Goal: Task Accomplishment & Management: Complete application form

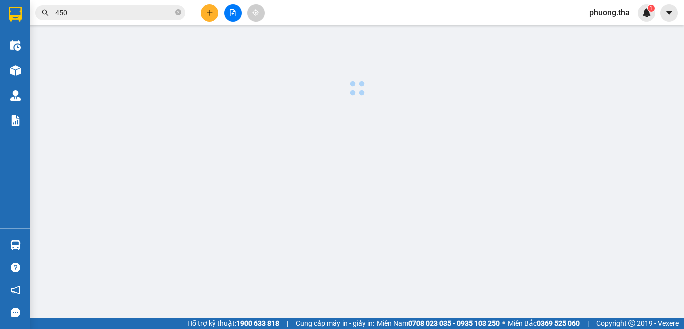
click at [205, 9] on button at bounding box center [210, 13] width 18 height 18
click at [205, 9] on body "Kết quả tìm kiếm ( 178 ) Bộ lọc Ngày tạo đơn gần nhất Mã ĐH Trạng thái Món hàng…" at bounding box center [342, 164] width 684 height 329
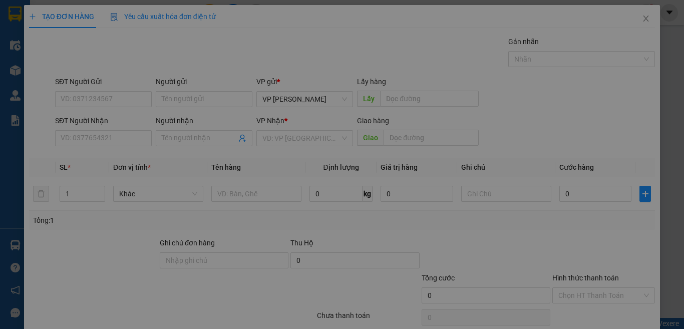
click at [136, 138] on div "Cần tạo đơn hàng để có thể xuất hóa đơn điện tử Xác nhận tạo đơn hàng? Quay lại…" at bounding box center [342, 164] width 684 height 329
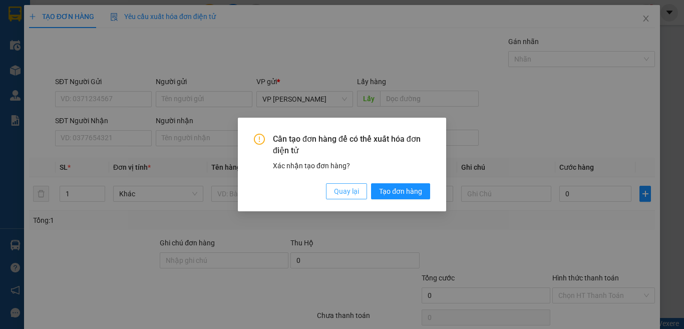
drag, startPoint x: 345, startPoint y: 191, endPoint x: 105, endPoint y: 148, distance: 244.1
click at [339, 190] on span "Quay lại" at bounding box center [346, 191] width 25 height 11
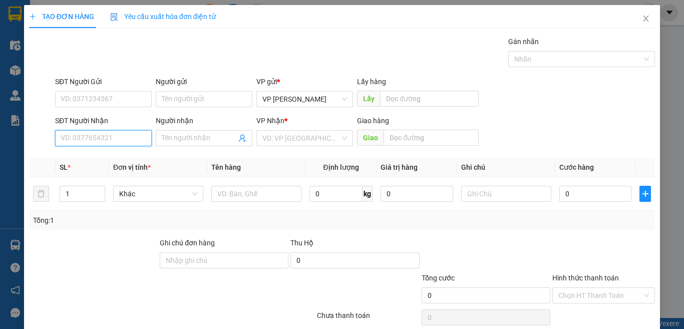
click at [83, 140] on input "SĐT Người Nhận" at bounding box center [103, 138] width 97 height 16
type input "0908109483"
click at [135, 132] on input "0908109483" at bounding box center [103, 138] width 97 height 16
click at [122, 155] on div "0908109483 - [PERSON_NAME]" at bounding box center [110, 158] width 99 height 11
type input "[PERSON_NAME]"
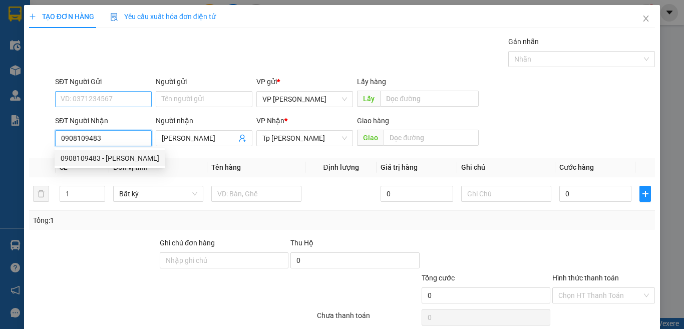
type input "0908109483"
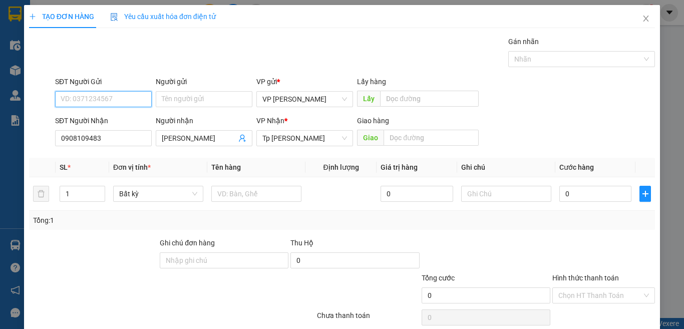
click at [129, 96] on input "SĐT Người Gửi" at bounding box center [103, 99] width 97 height 16
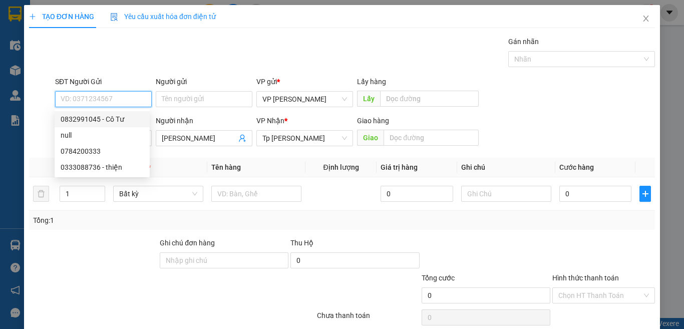
click at [112, 119] on div "0832991045 - Cô Tư" at bounding box center [102, 119] width 83 height 11
type input "0832991045"
type input "Cô Tư"
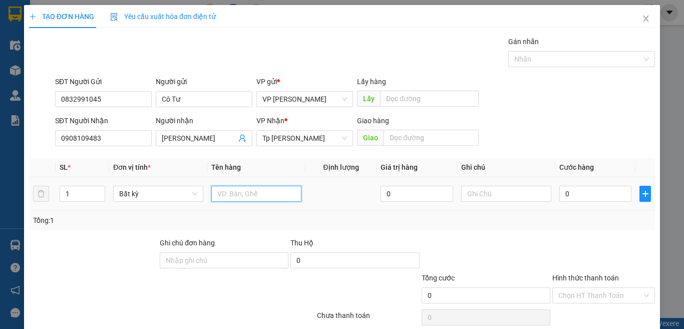
click at [233, 199] on input "text" at bounding box center [256, 194] width 90 height 16
paste input "ục"
paste input "đ"
paste input "àn"
type input "1 cục đen keo vàng /"
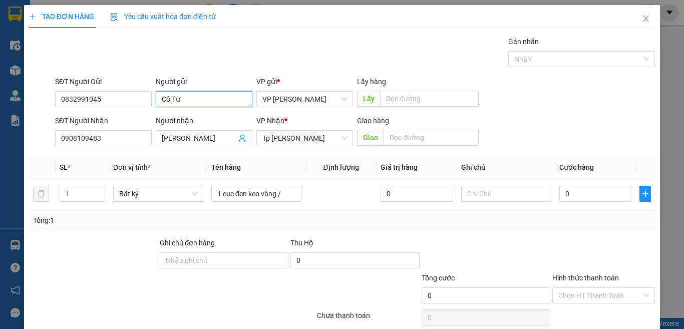
drag, startPoint x: 176, startPoint y: 96, endPoint x: 168, endPoint y: 96, distance: 8.0
click at [168, 96] on input "Cô Tư" at bounding box center [204, 99] width 97 height 16
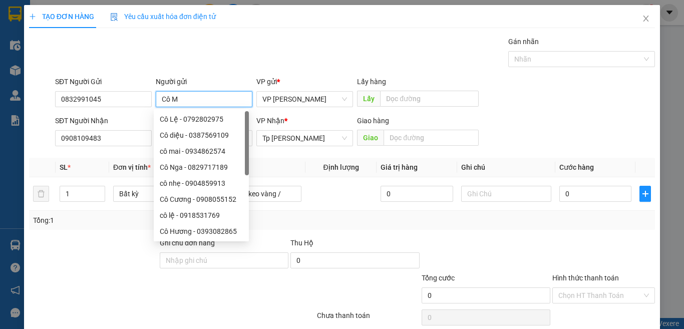
paste input "ỹ"
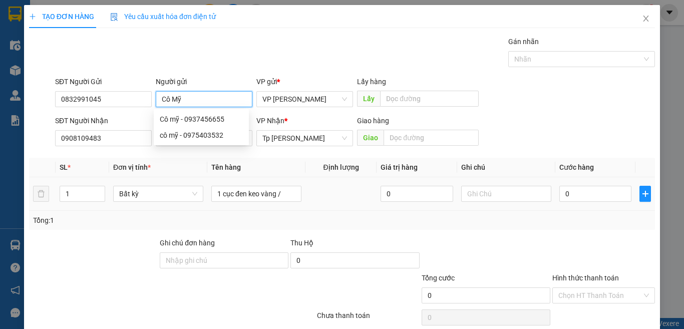
type input "Cô Mỹ"
click at [325, 203] on td at bounding box center [340, 194] width 71 height 34
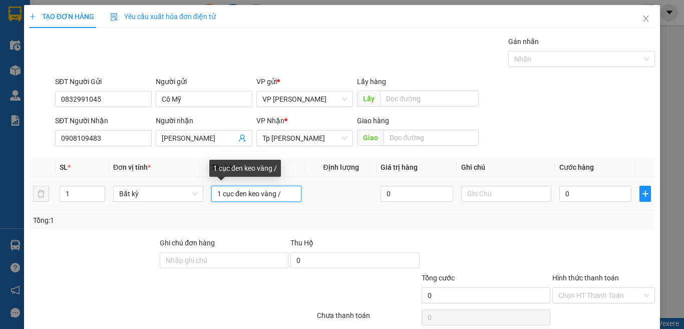
click at [287, 195] on input "1 cục đen keo vàng /" at bounding box center [256, 194] width 90 height 16
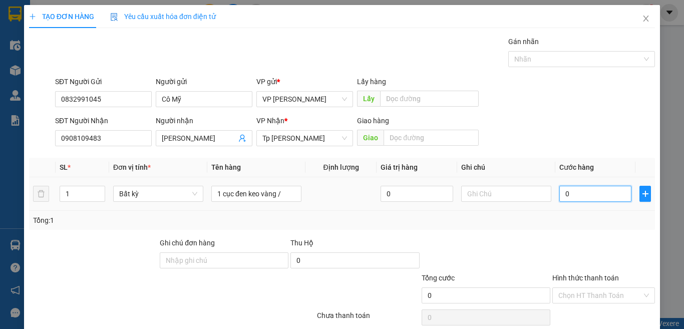
click at [590, 196] on input "0" at bounding box center [595, 194] width 72 height 16
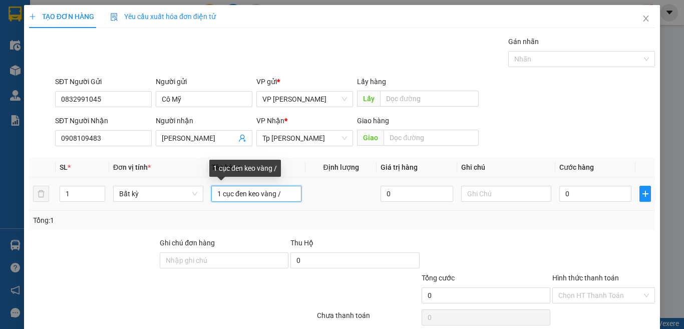
click at [289, 198] on input "1 cục đen keo vàng /" at bounding box center [256, 194] width 90 height 16
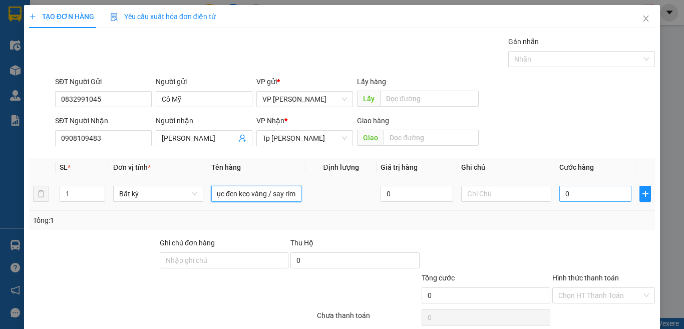
type input "1 cục đen keo vàng / say rim"
click at [596, 190] on input "0" at bounding box center [595, 194] width 72 height 16
type input "3"
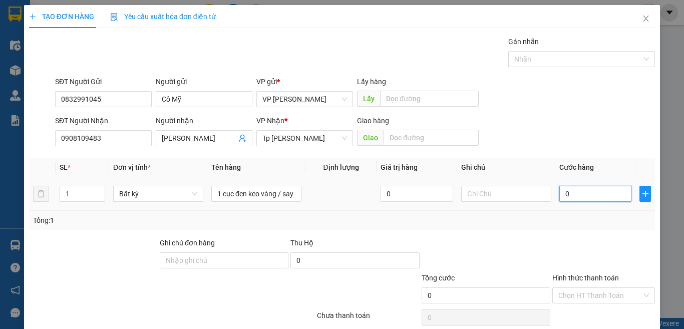
type input "3"
type input "30"
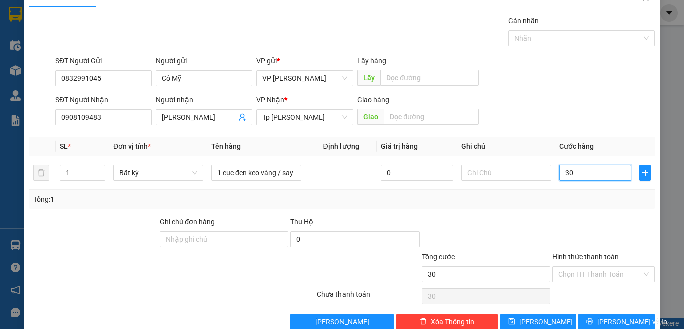
scroll to position [42, 0]
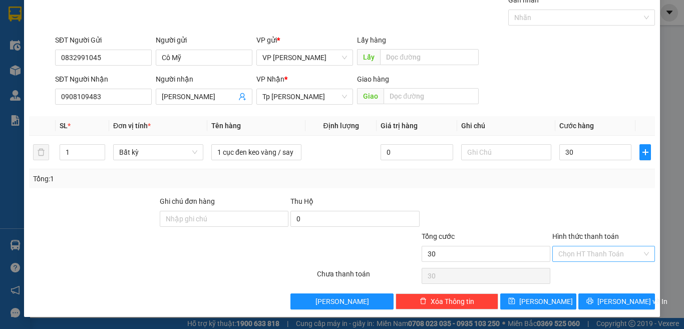
click at [604, 253] on input "Hình thức thanh toán" at bounding box center [600, 253] width 84 height 15
type input "30.000"
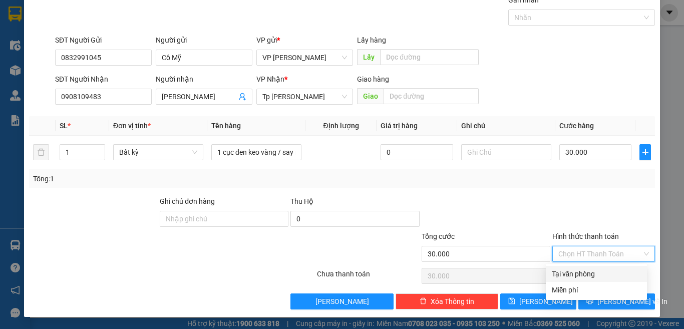
click at [574, 275] on div "Tại văn phòng" at bounding box center [596, 273] width 89 height 11
type input "0"
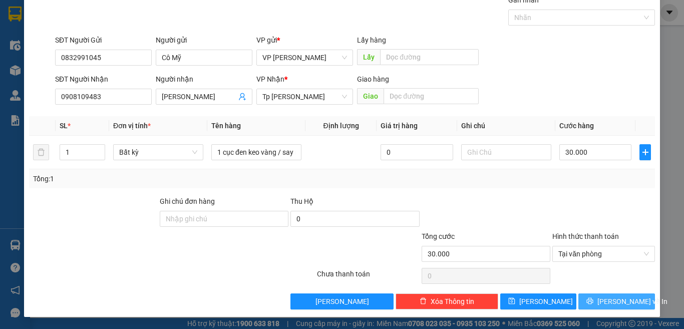
click at [593, 303] on icon "printer" at bounding box center [589, 300] width 7 height 7
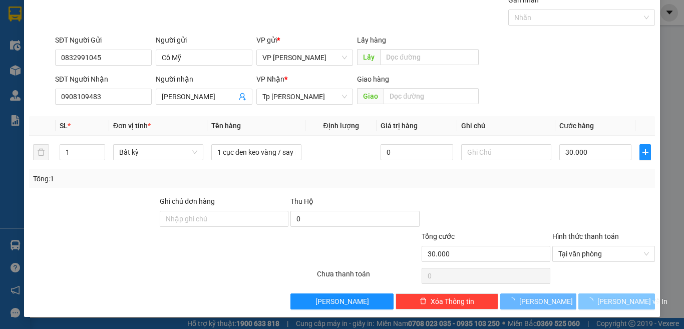
scroll to position [0, 0]
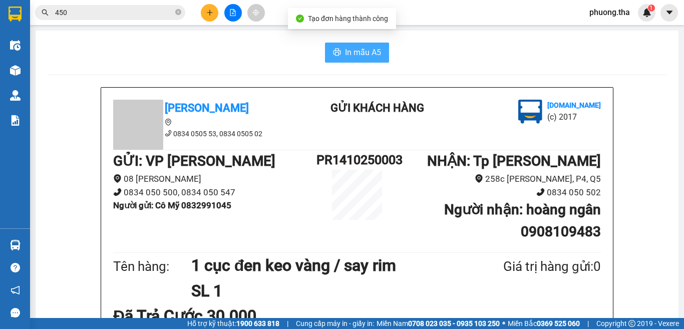
drag, startPoint x: 369, startPoint y: 58, endPoint x: 360, endPoint y: 56, distance: 8.7
click at [360, 56] on span "In mẫu A5" at bounding box center [363, 52] width 36 height 13
click at [222, 15] on div at bounding box center [232, 13] width 75 height 18
click at [212, 13] on icon "plus" at bounding box center [209, 12] width 7 height 7
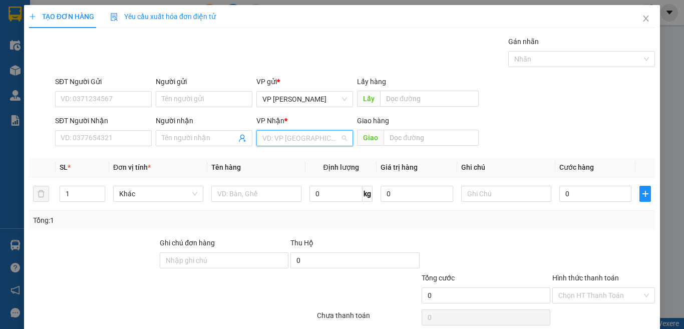
click at [286, 139] on input "search" at bounding box center [301, 138] width 78 height 15
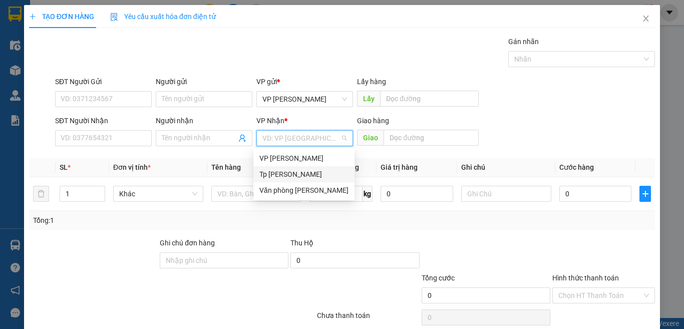
click at [290, 172] on div "Tp [PERSON_NAME]" at bounding box center [303, 174] width 89 height 11
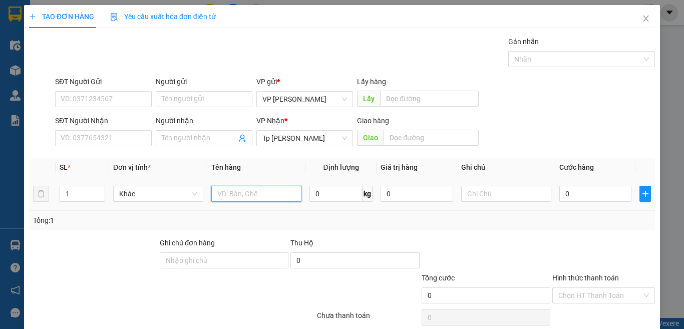
click at [246, 190] on input "text" at bounding box center [256, 194] width 90 height 16
paste input "án"
paste input "ắng"
paste input "ẹp"
type input "1T trắng dẹp"
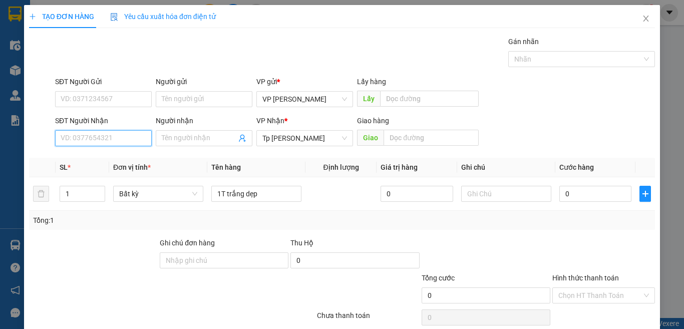
click at [95, 132] on input "SĐT Người Nhận" at bounding box center [103, 138] width 97 height 16
type input "0902544900"
click at [88, 151] on div "0902544900 - Tiến" at bounding box center [102, 158] width 95 height 16
type input "Tiến"
type input "0902544900"
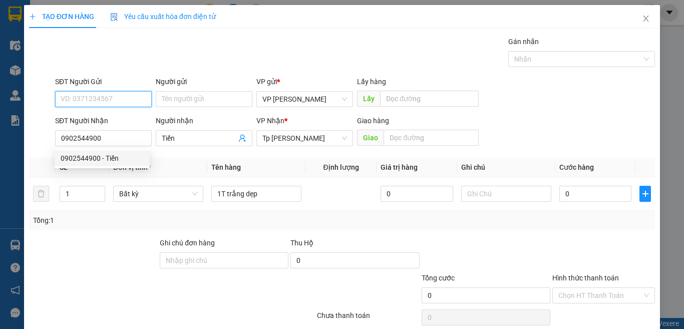
click at [95, 102] on input "SĐT Người Gửi" at bounding box center [103, 99] width 97 height 16
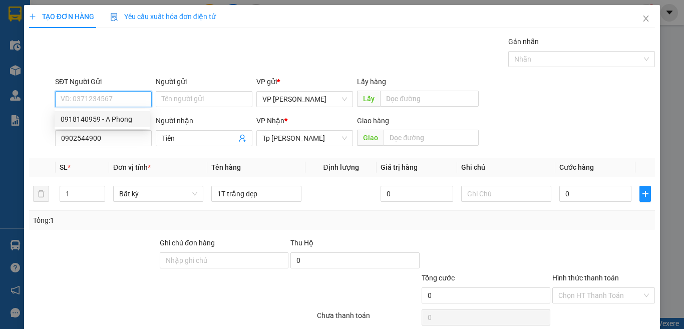
click at [101, 117] on div "0918140959 - A Phong" at bounding box center [102, 119] width 83 height 11
type input "0918140959"
type input "A Phong"
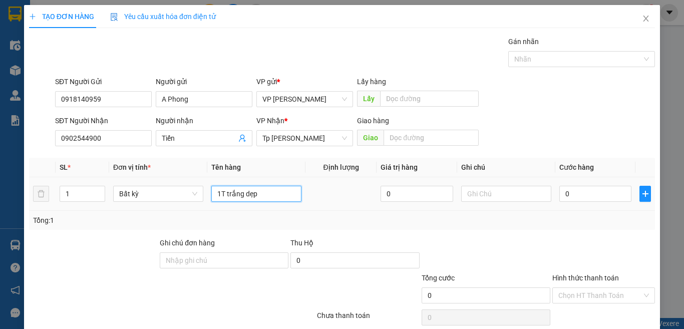
click at [271, 195] on input "1T trắng dẹp" at bounding box center [256, 194] width 90 height 16
paste input "ây"
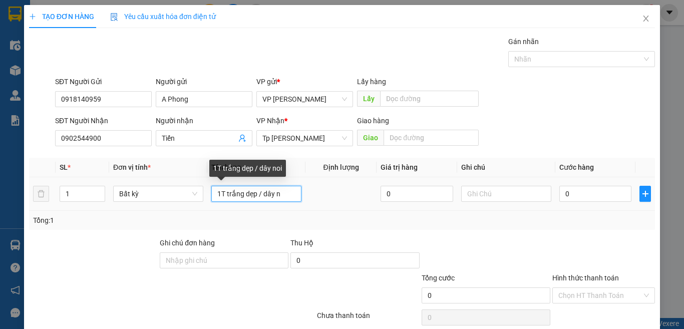
paste input "ôi"
paste input "ội"
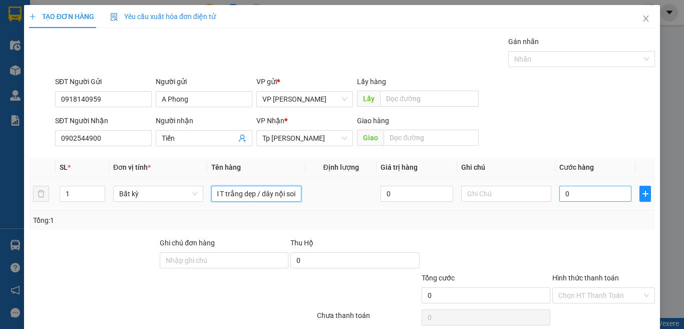
type input "1T trắng dẹp / dây nội soi"
click at [576, 189] on input "0" at bounding box center [595, 194] width 72 height 16
type input "3"
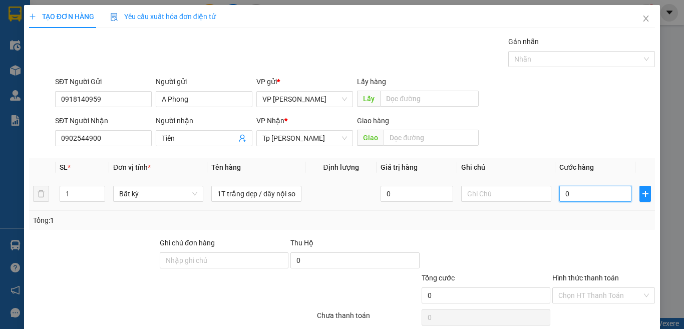
type input "3"
type input "30"
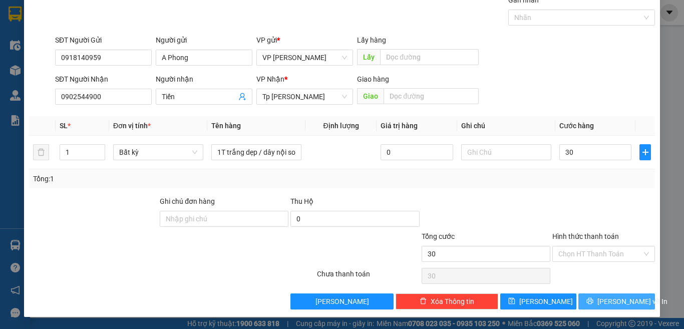
type input "30.000"
drag, startPoint x: 591, startPoint y: 300, endPoint x: 559, endPoint y: 307, distance: 32.8
click at [588, 306] on button "[PERSON_NAME] và In" at bounding box center [616, 301] width 77 height 16
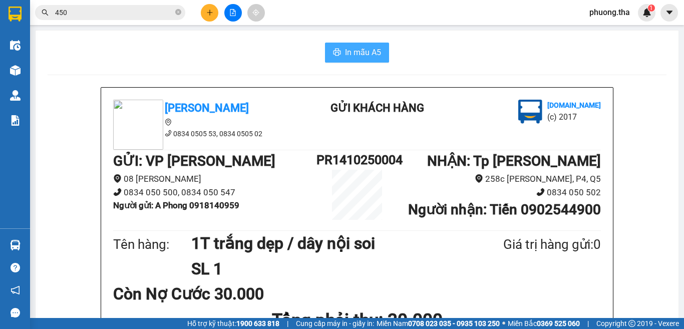
click at [345, 52] on span "In mẫu A5" at bounding box center [363, 52] width 36 height 13
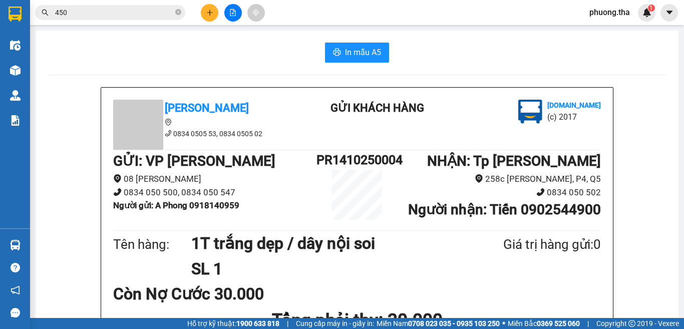
click at [203, 13] on button at bounding box center [210, 13] width 18 height 18
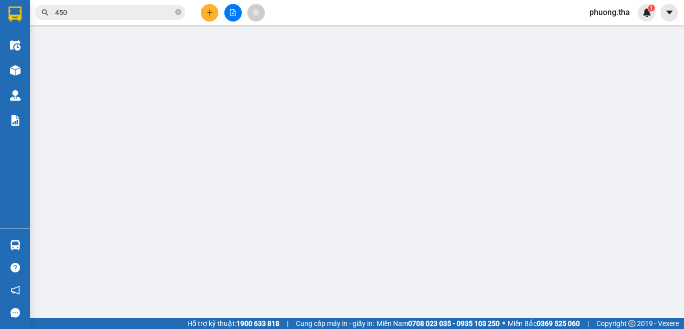
click at [203, 13] on div "TẠO ĐƠN HÀNG Yêu cầu xuất hóa đơn điện tử Transit Pickup Surcharge Ids Transit …" at bounding box center [342, 178] width 626 height 346
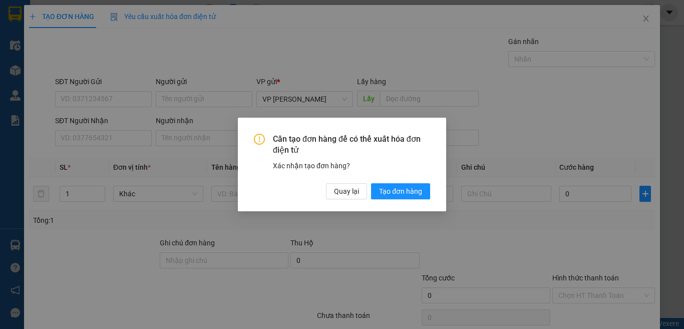
click at [309, 132] on div "Cần tạo đơn hàng để có thể xuất hóa đơn điện tử Xác nhận tạo đơn hàng? Quay lại…" at bounding box center [342, 165] width 208 height 94
click at [342, 195] on span "Quay lại" at bounding box center [346, 191] width 25 height 11
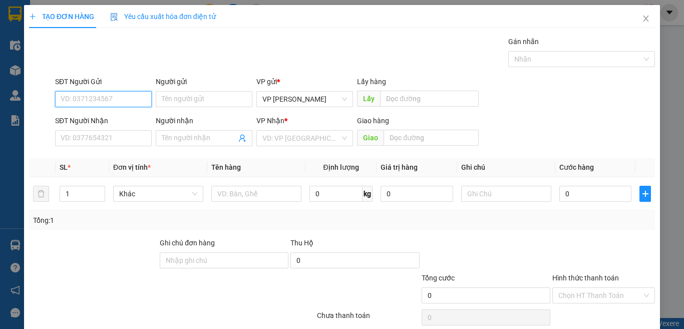
click at [117, 97] on input "SĐT Người Gửi" at bounding box center [103, 99] width 97 height 16
type input "0916200770"
click at [74, 117] on div "0916200770 - [PERSON_NAME]" at bounding box center [110, 119] width 99 height 11
type input "[PERSON_NAME]"
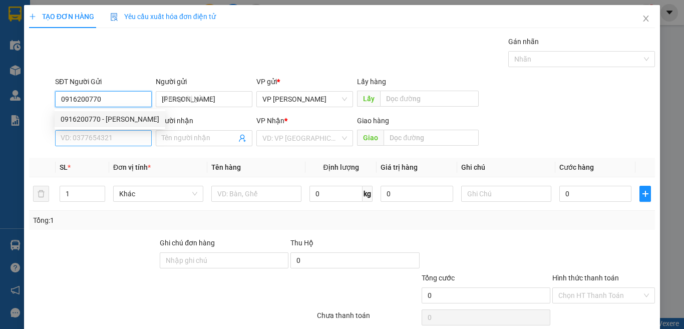
type input "0888626050"
type input "Thịnh"
type input "0916200770"
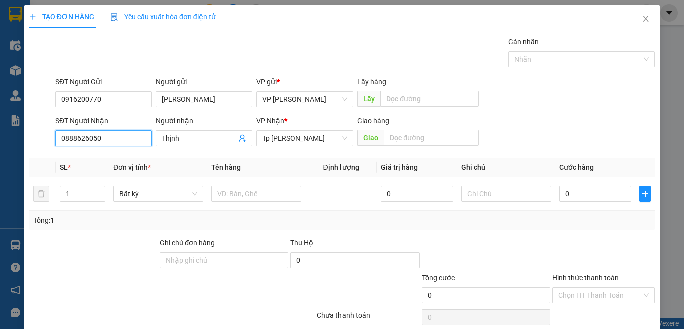
click at [118, 135] on input "0888626050" at bounding box center [103, 138] width 97 height 16
drag, startPoint x: 126, startPoint y: 137, endPoint x: 4, endPoint y: 160, distance: 124.3
click at [4, 160] on div "TẠO ĐƠN HÀNG Yêu cầu xuất hóa đơn điện tử Transit Pickup Surcharge Ids Transit …" at bounding box center [342, 164] width 684 height 329
type input "0888704407"
drag, startPoint x: 190, startPoint y: 133, endPoint x: 146, endPoint y: 137, distance: 43.7
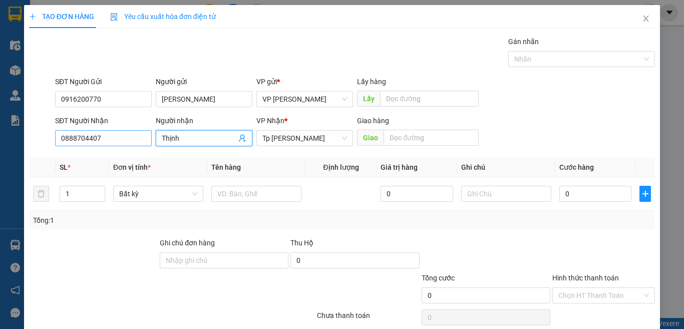
click at [146, 137] on div "SĐT Người Nhận 0888704407 Người nhận Thịnh VP Nhận * Tp [PERSON_NAME] hàng Giao" at bounding box center [355, 132] width 604 height 35
type input "Kha"
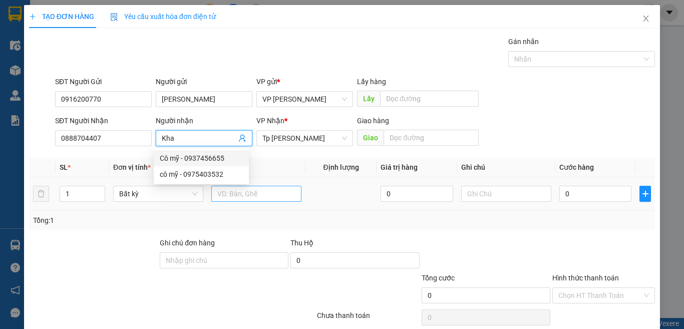
type input "0784409954"
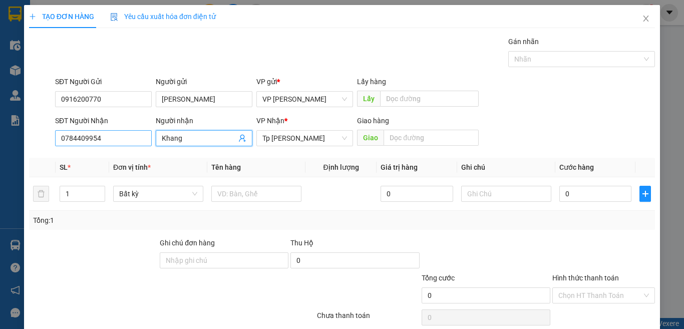
type input "Khang"
drag, startPoint x: 107, startPoint y: 137, endPoint x: 26, endPoint y: 158, distance: 83.2
click at [26, 158] on div "TẠO ĐƠN HÀNG Yêu cầu xuất hóa đơn điện tử Transit Pickup Surcharge Ids Transit …" at bounding box center [342, 181] width 636 height 353
type input "0888704407"
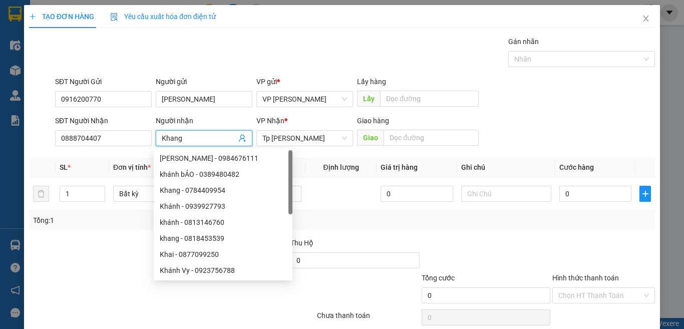
drag, startPoint x: 186, startPoint y: 137, endPoint x: 171, endPoint y: 139, distance: 15.7
click at [171, 139] on input "Khang" at bounding box center [199, 138] width 75 height 11
type input "Kha"
click at [389, 217] on div "Tổng: 1" at bounding box center [342, 220] width 618 height 11
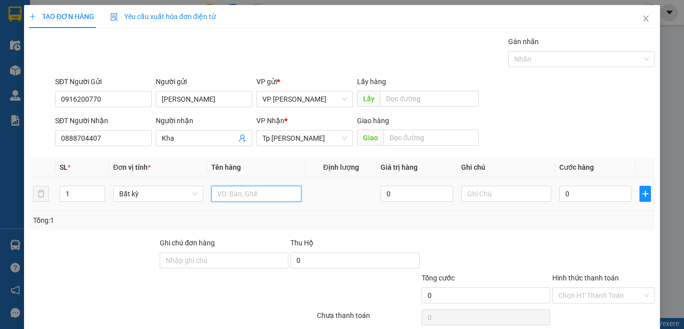
click at [296, 194] on input "text" at bounding box center [256, 194] width 90 height 16
paste input "áy"
paste input "ào"
paste input "ìa"
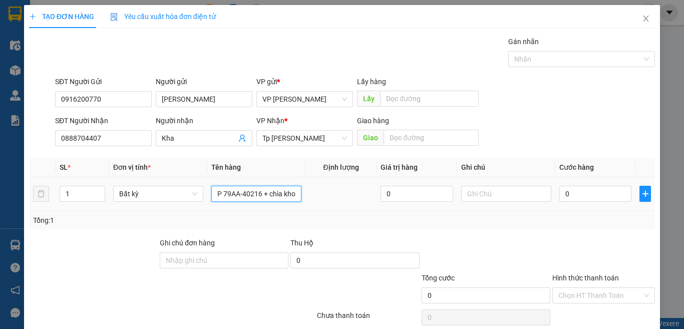
paste input "á"
paste input "ấy"
paste input "ì"
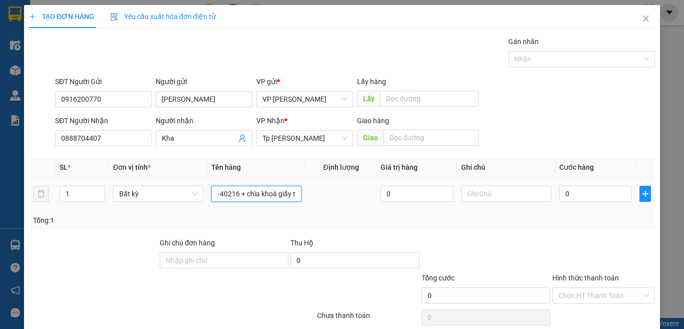
paste input "ơ"
paste input "ờ"
type input "1 xe máy vào LHP 79AA-40216 + chìa khoá giấy tờ"
click at [580, 191] on input "0" at bounding box center [595, 194] width 72 height 16
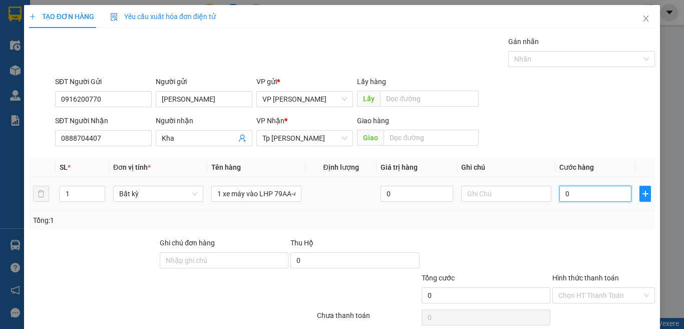
type input "2"
type input "25"
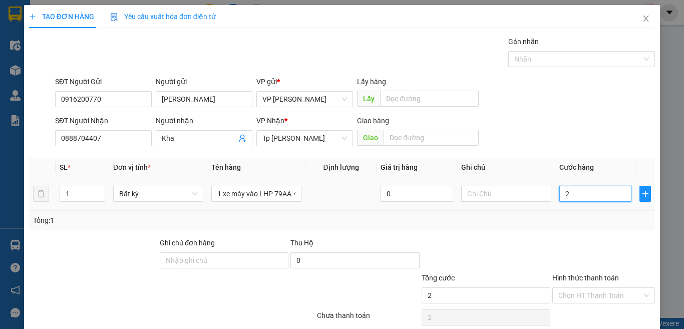
type input "25"
type input "250"
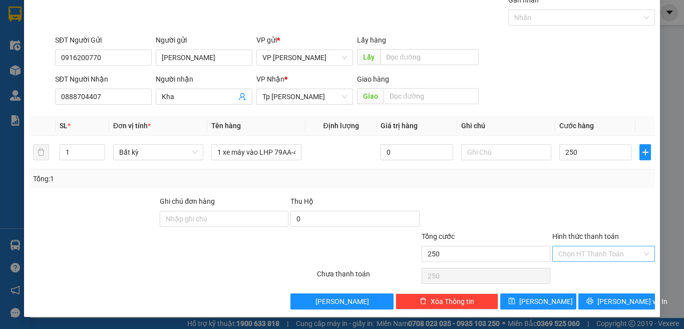
type input "250.000"
click at [578, 252] on input "Hình thức thanh toán" at bounding box center [600, 253] width 84 height 15
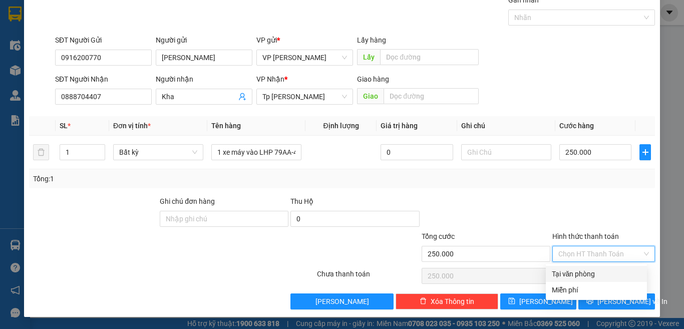
click at [581, 272] on div "Tại văn phòng" at bounding box center [596, 273] width 89 height 11
type input "0"
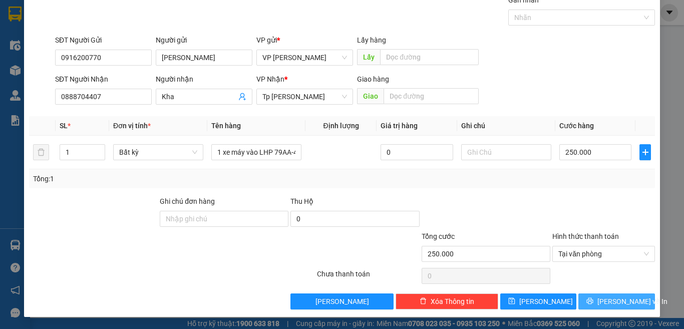
click at [593, 298] on icon "printer" at bounding box center [590, 301] width 7 height 7
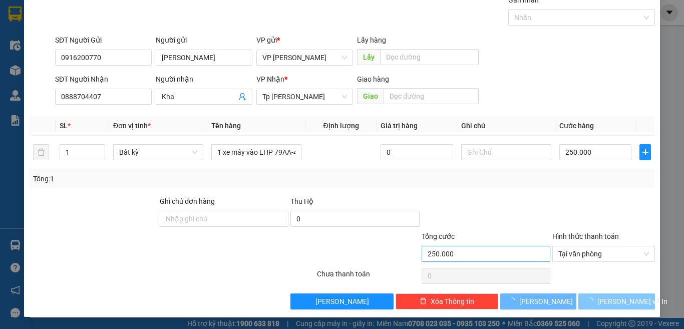
scroll to position [15, 0]
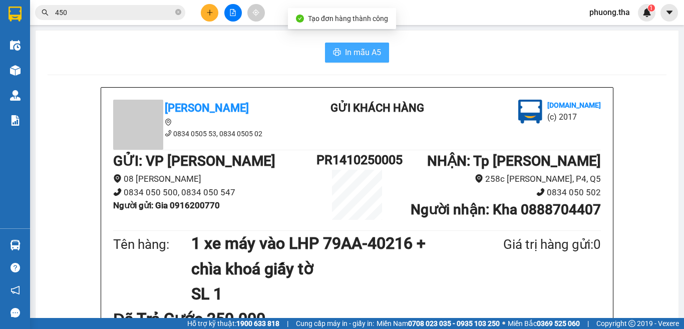
click at [340, 46] on button "In mẫu A5" at bounding box center [357, 53] width 64 height 20
click at [353, 47] on span "In mẫu A5" at bounding box center [363, 52] width 36 height 13
click at [350, 57] on span "In mẫu A5" at bounding box center [363, 52] width 36 height 13
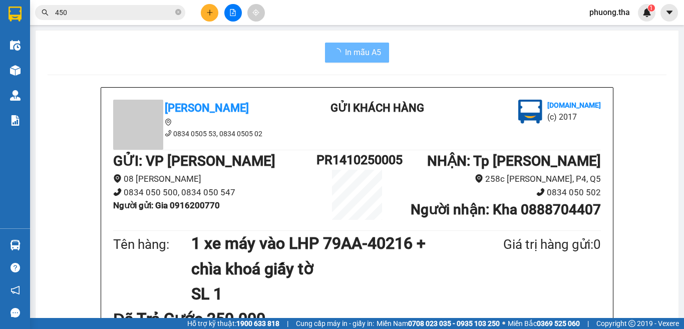
click at [531, 300] on div "Tên hàng: 1 xe máy vào LHP 79AA-40216 + chìa khoá giấy tờ SL 1 Giá trị hàng gửi…" at bounding box center [357, 269] width 488 height 76
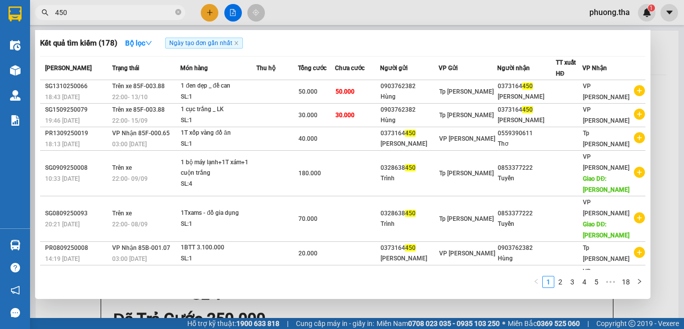
drag, startPoint x: 67, startPoint y: 26, endPoint x: 39, endPoint y: 33, distance: 28.5
click at [39, 22] on div "Kết quả tìm kiếm ( 178 ) Bộ lọc Ngày tạo đơn gần nhất Mã ĐH Trạng thái Món hàng…" at bounding box center [97, 13] width 195 height 18
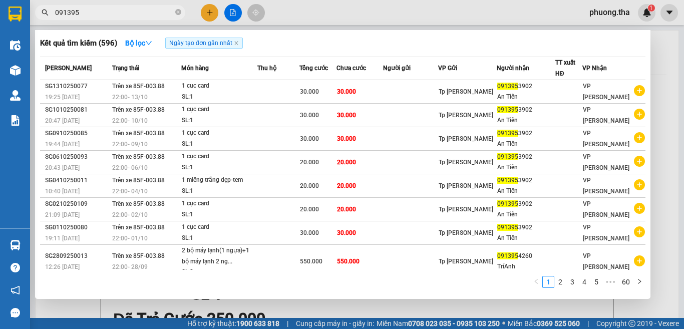
type input "091395"
click at [211, 14] on div at bounding box center [342, 164] width 684 height 329
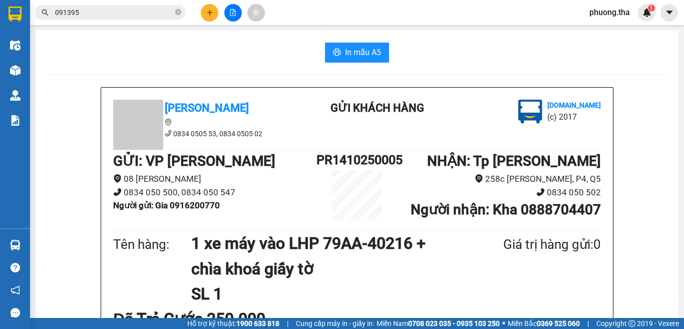
click at [211, 14] on icon "plus" at bounding box center [209, 12] width 7 height 7
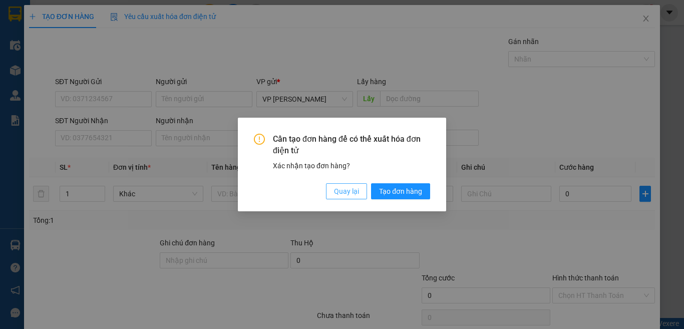
click at [330, 194] on button "Quay lại" at bounding box center [346, 191] width 41 height 16
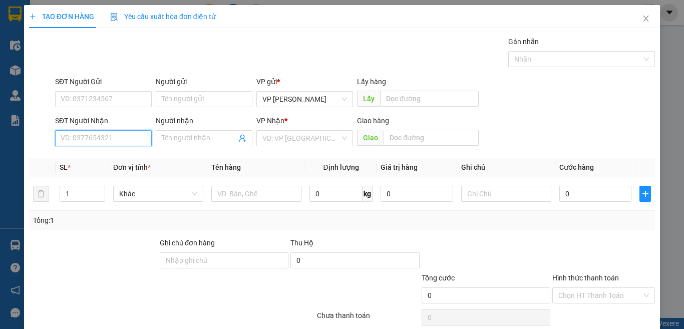
click at [122, 137] on input "SĐT Người Nhận" at bounding box center [103, 138] width 97 height 16
click at [111, 155] on div "0942083804 - HIỀN út" at bounding box center [102, 158] width 83 height 11
type input "0942083804"
type input "HIỀN út"
type input "0942083804"
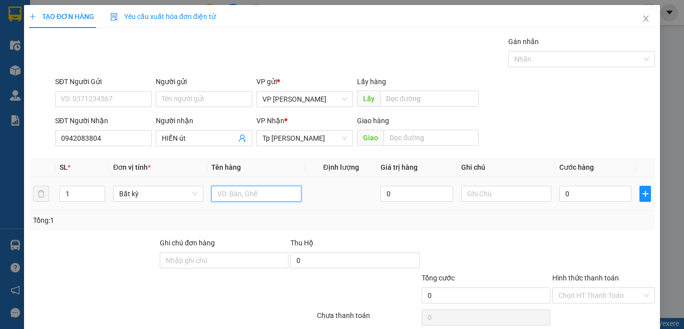
click at [229, 186] on input "text" at bounding box center [256, 194] width 90 height 16
paste input "úm"
type input "1 túm xanh"
click at [576, 197] on input "0" at bounding box center [595, 194] width 72 height 16
type input "5"
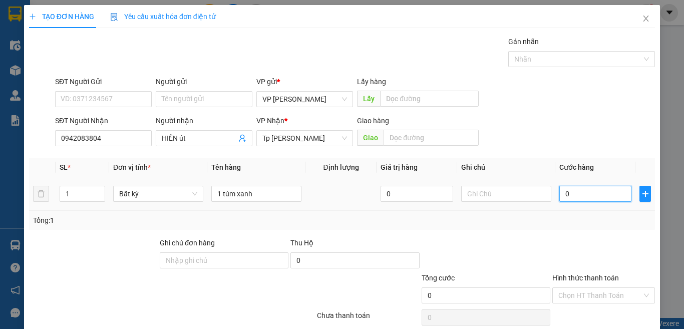
type input "5"
type input "50"
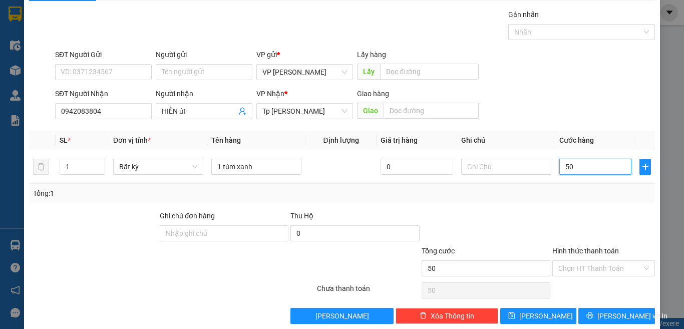
scroll to position [42, 0]
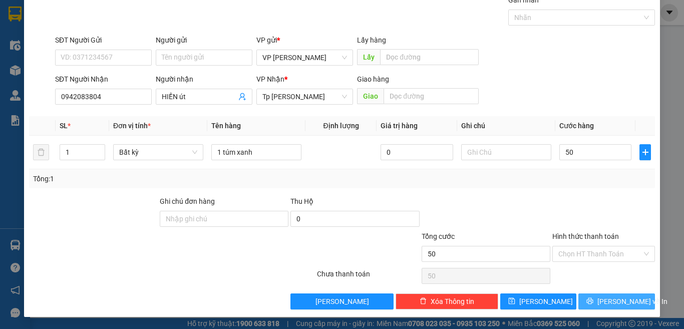
type input "50.000"
click at [600, 303] on button "[PERSON_NAME] và In" at bounding box center [616, 301] width 77 height 16
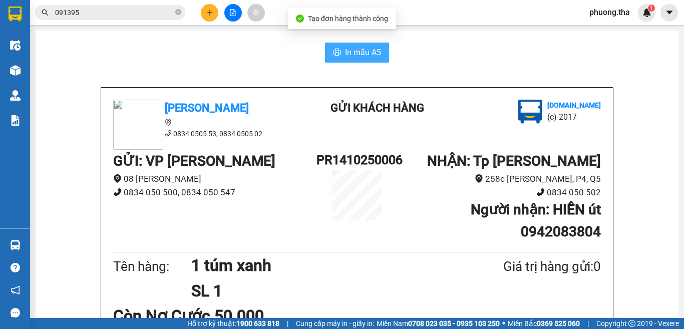
click at [360, 54] on span "In mẫu A5" at bounding box center [363, 52] width 36 height 13
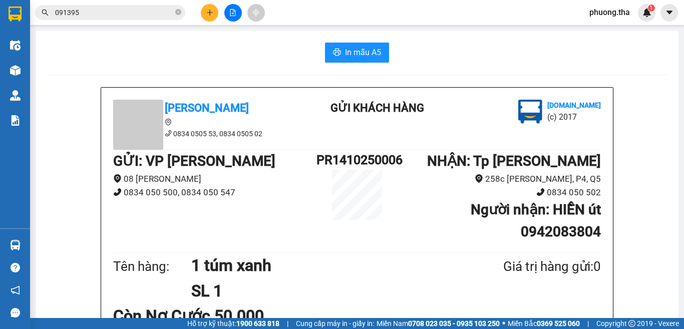
click at [235, 43] on div "In mẫu A5" at bounding box center [357, 53] width 619 height 20
click at [210, 16] on button at bounding box center [210, 13] width 18 height 18
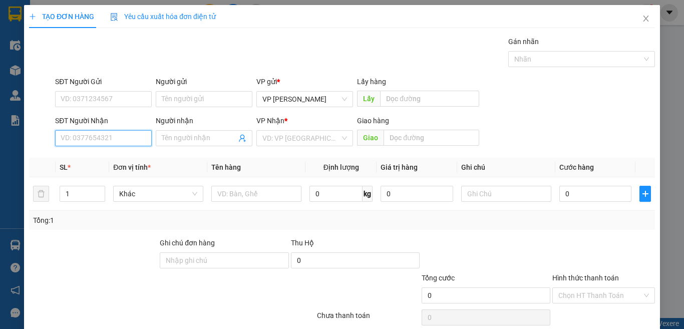
click at [128, 134] on input "SĐT Người Nhận" at bounding box center [103, 138] width 97 height 16
click at [126, 135] on input "804" at bounding box center [103, 138] width 97 height 16
click at [114, 135] on input "804" at bounding box center [103, 138] width 97 height 16
click at [110, 156] on div "0942083804 - HIỀN út" at bounding box center [102, 158] width 83 height 11
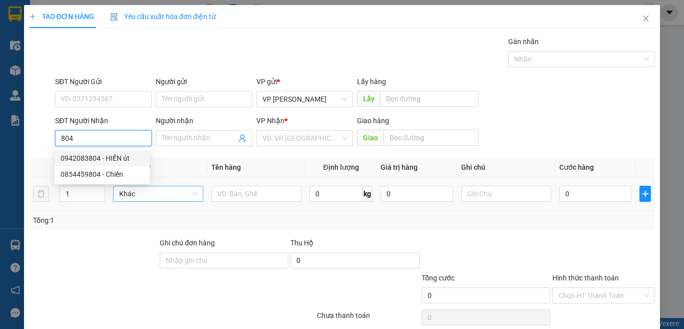
type input "0942083804"
type input "HIỀN út"
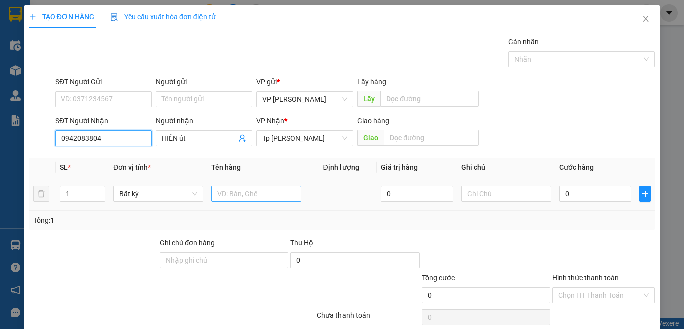
type input "0942083804"
click at [231, 193] on input "text" at bounding box center [256, 194] width 90 height 16
paste input "ám"
paste input "ây"
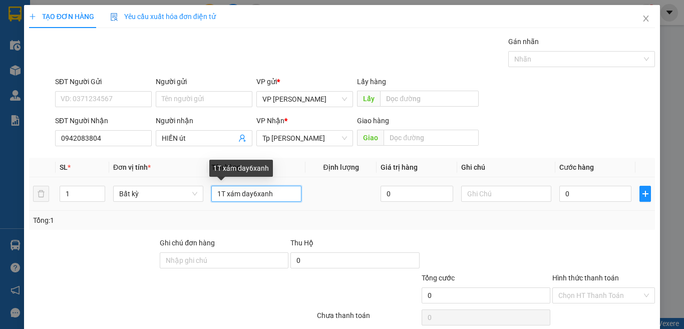
click at [255, 192] on input "1T xám day6xanh" at bounding box center [256, 194] width 90 height 16
type input "1T xám day xanh"
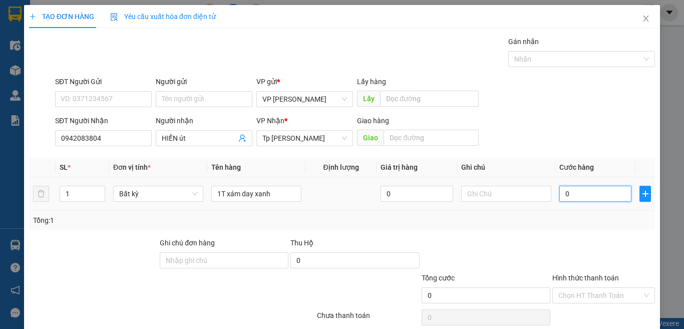
click at [600, 190] on input "0" at bounding box center [595, 194] width 72 height 16
type input "3"
type input "30"
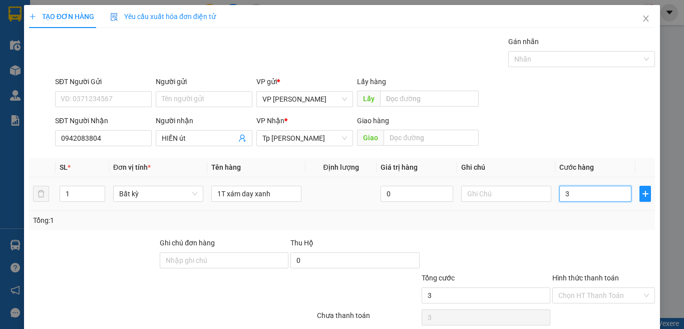
type input "30"
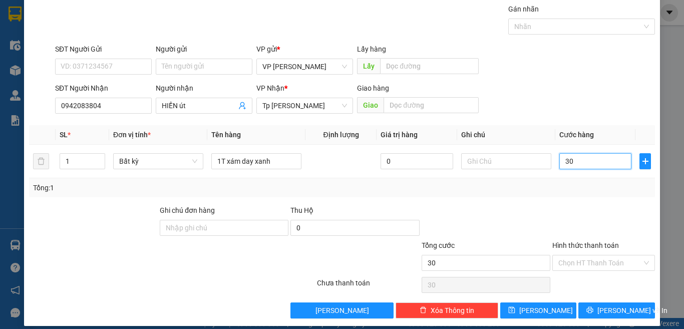
scroll to position [42, 0]
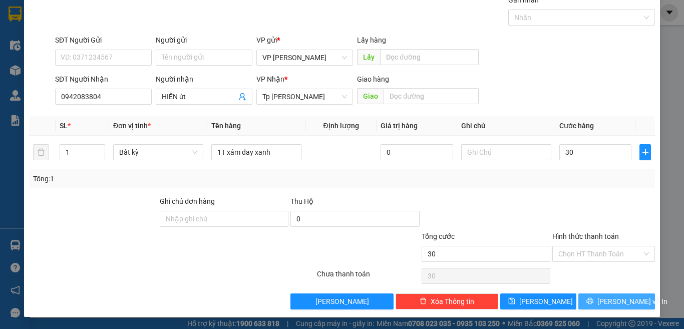
type input "30.000"
click at [610, 298] on span "[PERSON_NAME] và In" at bounding box center [632, 301] width 70 height 11
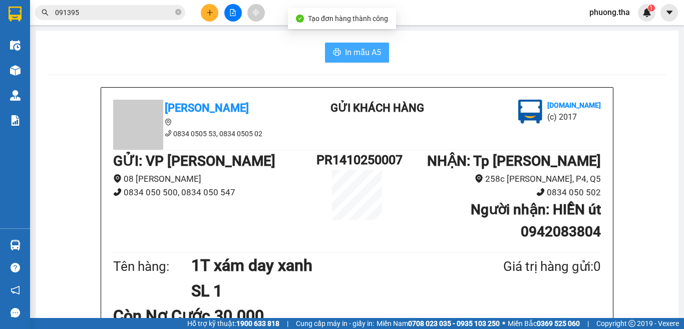
click at [337, 53] on button "In mẫu A5" at bounding box center [357, 53] width 64 height 20
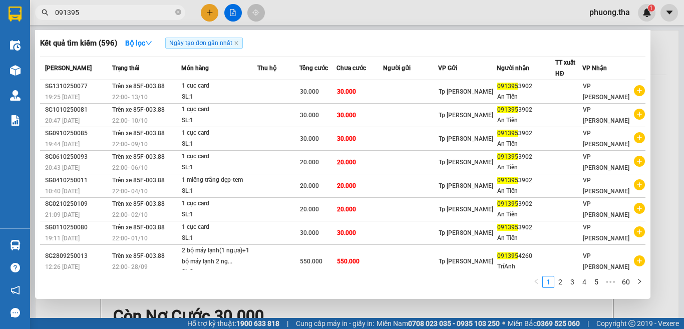
drag, startPoint x: 88, startPoint y: 14, endPoint x: 45, endPoint y: 15, distance: 43.6
click at [45, 15] on div "091395" at bounding box center [97, 12] width 195 height 15
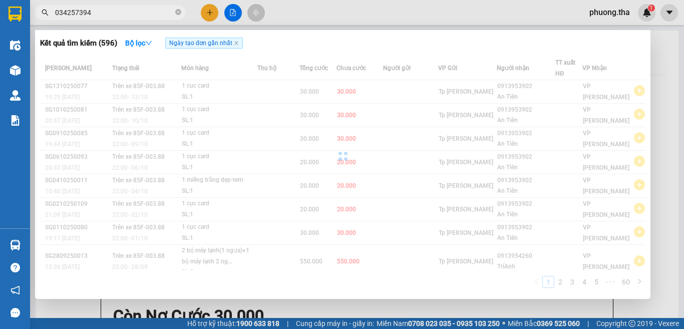
type input "0342573941"
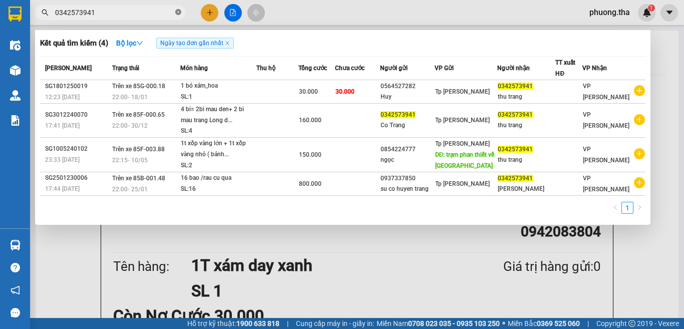
click at [177, 14] on icon "close-circle" at bounding box center [178, 12] width 6 height 6
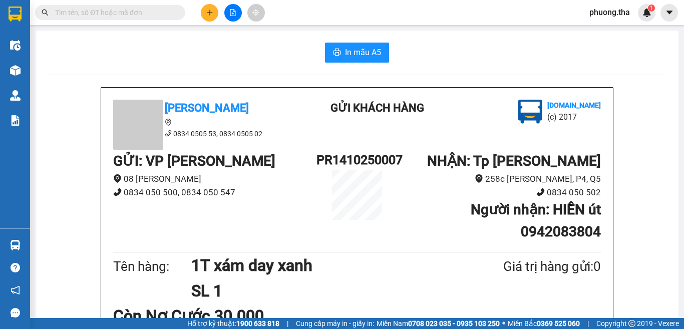
click at [165, 12] on input "text" at bounding box center [114, 12] width 118 height 11
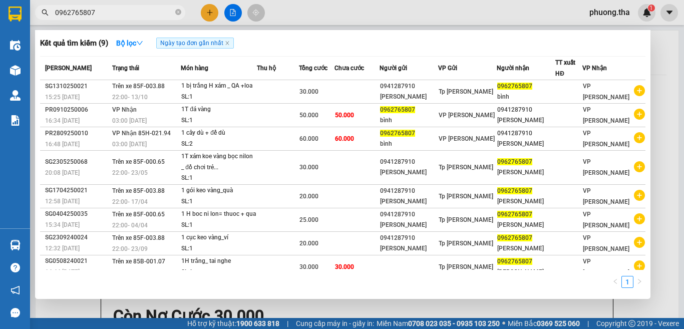
type input "0962765807"
drag, startPoint x: 181, startPoint y: 14, endPoint x: 170, endPoint y: 14, distance: 10.5
click at [180, 14] on icon "close-circle" at bounding box center [178, 12] width 6 height 6
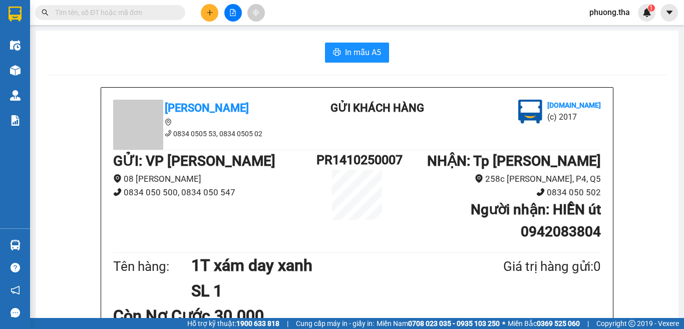
click at [158, 14] on input "text" at bounding box center [114, 12] width 118 height 11
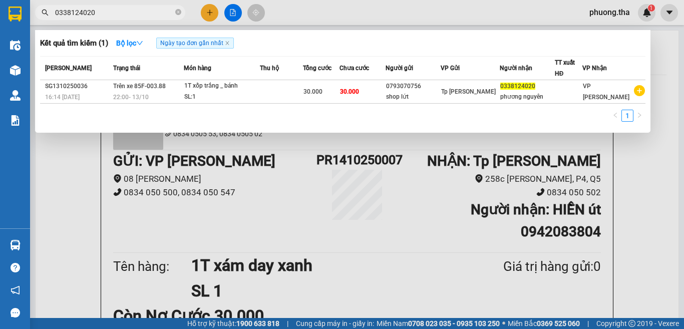
type input "0338124020"
click at [212, 12] on div at bounding box center [342, 164] width 684 height 329
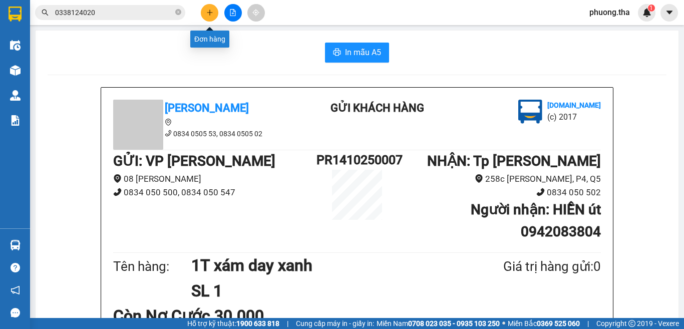
click at [212, 12] on icon "plus" at bounding box center [209, 12] width 7 height 7
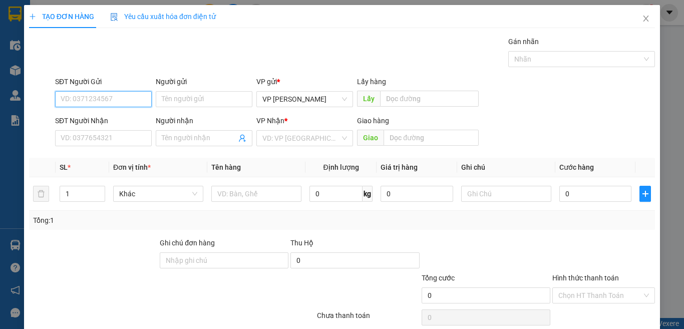
click at [130, 146] on input "SĐT Người Nhận" at bounding box center [103, 138] width 97 height 16
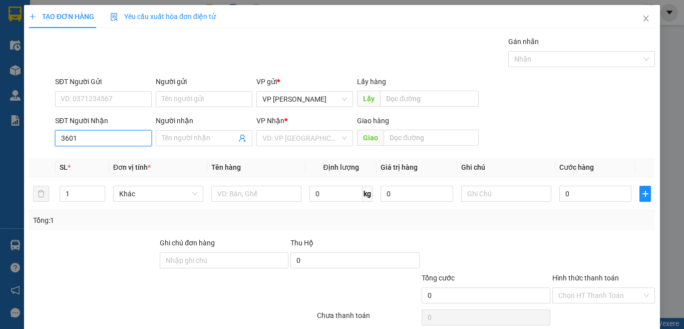
click at [130, 146] on input "3601" at bounding box center [103, 138] width 97 height 16
click at [117, 134] on input "3601" at bounding box center [103, 138] width 97 height 16
drag, startPoint x: 104, startPoint y: 161, endPoint x: 123, endPoint y: 95, distance: 68.9
click at [104, 159] on div "0378973601 - thắm" at bounding box center [102, 158] width 83 height 11
type input "0378973601"
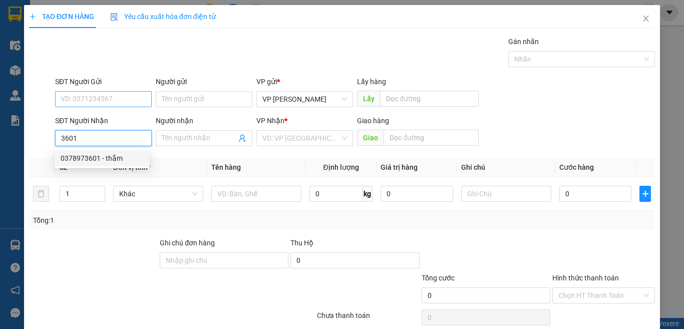
type input "thắm"
type input "vp phan thiết"
type input "0378973601"
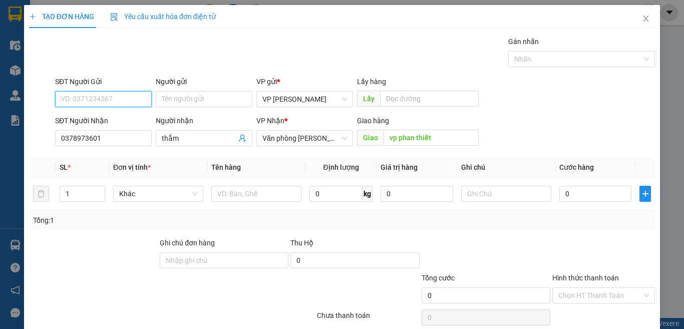
click at [124, 94] on input "SĐT Người Gửi" at bounding box center [103, 99] width 97 height 16
drag, startPoint x: 117, startPoint y: 114, endPoint x: 140, endPoint y: 142, distance: 35.9
click at [117, 114] on div "0965115899 - vương" at bounding box center [102, 119] width 83 height 11
type input "0965115899"
type input "vương"
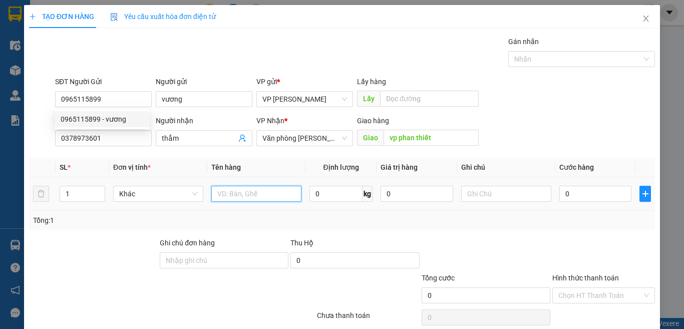
click at [240, 194] on input "text" at bounding box center [256, 194] width 90 height 16
paste input "ư"
paste input "ựa"
type input "1 hs nhựa"
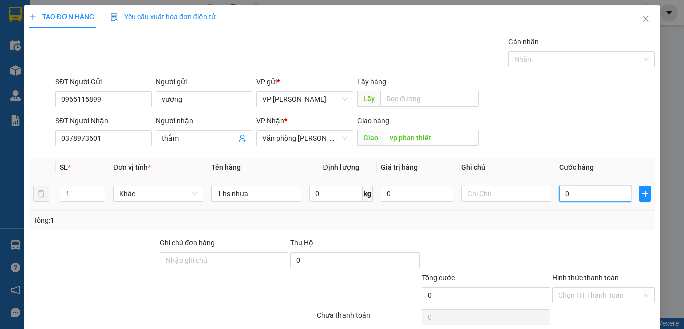
click at [571, 191] on input "0" at bounding box center [595, 194] width 72 height 16
type input "3"
type input "30"
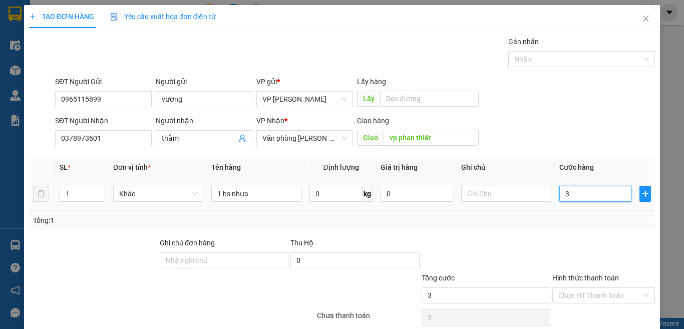
type input "30"
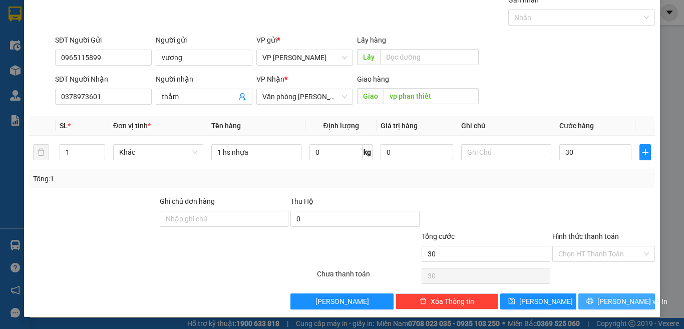
type input "30.000"
click at [600, 296] on button "[PERSON_NAME] và In" at bounding box center [616, 301] width 77 height 16
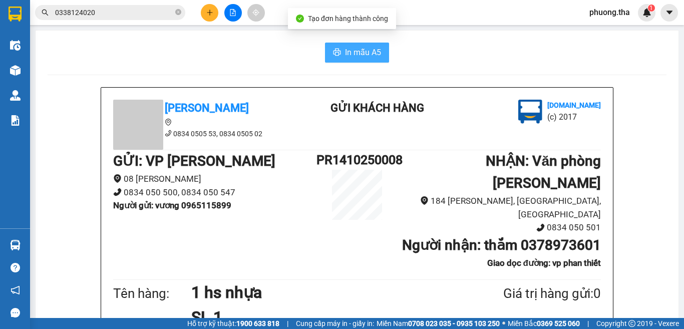
click at [333, 54] on icon "printer" at bounding box center [337, 52] width 8 height 8
click at [216, 2] on div "Kết quả tìm kiếm ( 1 ) Bộ lọc Ngày tạo đơn gần nhất Mã ĐH Trạng thái Món hàng T…" at bounding box center [342, 12] width 684 height 25
click at [208, 12] on icon "plus" at bounding box center [209, 12] width 7 height 7
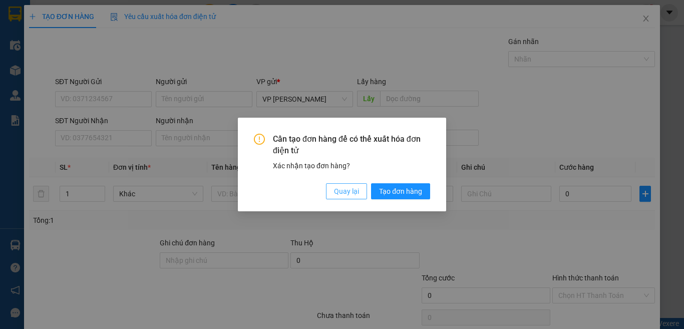
drag, startPoint x: 337, startPoint y: 186, endPoint x: 318, endPoint y: 185, distance: 19.6
click at [335, 187] on span "Quay lại" at bounding box center [346, 191] width 25 height 11
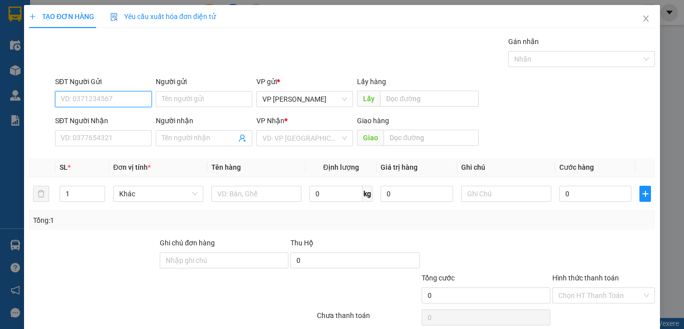
click at [115, 96] on input "SĐT Người Gửi" at bounding box center [103, 99] width 97 height 16
type input "0983747073"
drag, startPoint x: 128, startPoint y: 116, endPoint x: 117, endPoint y: 130, distance: 18.5
click at [127, 116] on div "0983747073 - Thiên Long" at bounding box center [102, 119] width 83 height 11
type input "Thiên Long"
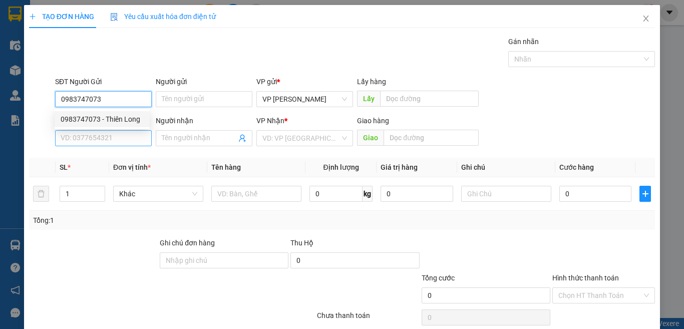
type input "0964486639"
type input "thìn"
type input "Tân vạn"
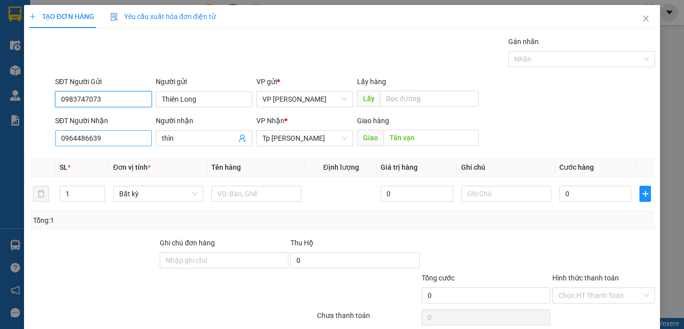
type input "0983747073"
click at [112, 134] on input "0964486639" at bounding box center [103, 138] width 97 height 16
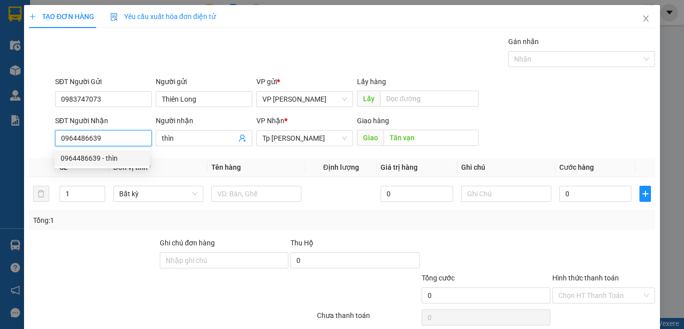
click at [112, 134] on input "0964486639" at bounding box center [103, 138] width 97 height 16
drag, startPoint x: 112, startPoint y: 134, endPoint x: 29, endPoint y: 141, distance: 83.9
click at [29, 141] on div "SĐT Người Nhận 0964486639 Người nhận thìn VP Nhận * Tp [PERSON_NAME] hàng Giao …" at bounding box center [342, 132] width 628 height 35
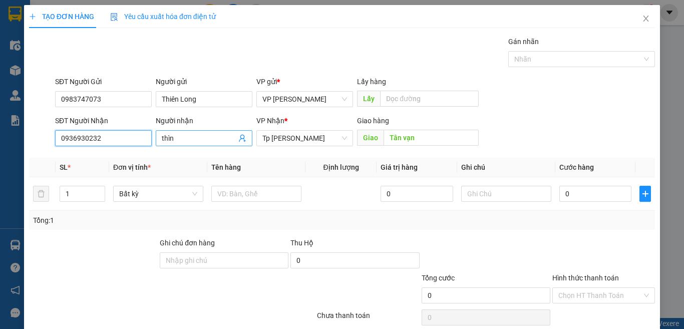
type input "0936930232"
drag, startPoint x: 178, startPoint y: 135, endPoint x: 147, endPoint y: 143, distance: 32.2
click at [147, 143] on div "SĐT Người Nhận 0936930232 Người nhận thìn thìn VP Nhận * Tp [PERSON_NAME] Giao …" at bounding box center [355, 132] width 604 height 35
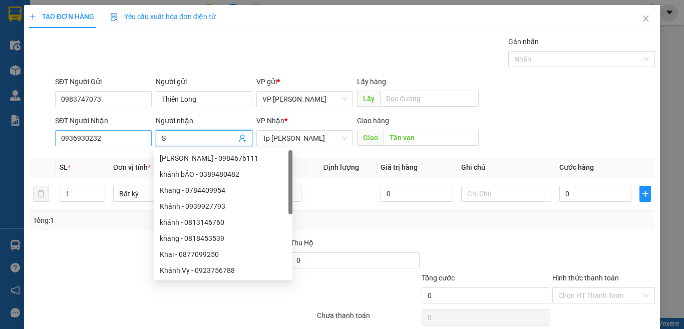
paste input "ô"
paste input "ố"
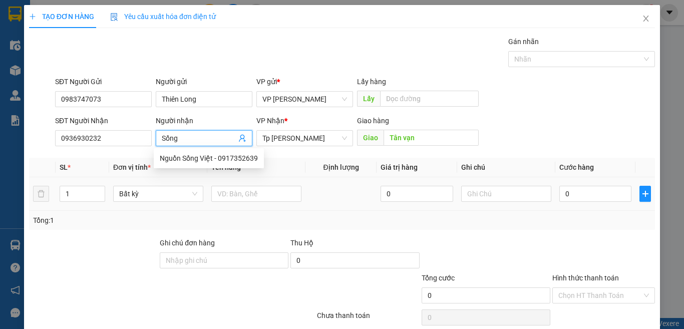
drag, startPoint x: 395, startPoint y: 207, endPoint x: 369, endPoint y: 214, distance: 27.0
click at [394, 208] on td "0" at bounding box center [416, 194] width 80 height 34
drag, startPoint x: 182, startPoint y: 142, endPoint x: 164, endPoint y: 145, distance: 18.8
click at [164, 145] on span "Sống" at bounding box center [204, 138] width 97 height 16
paste input "óng"
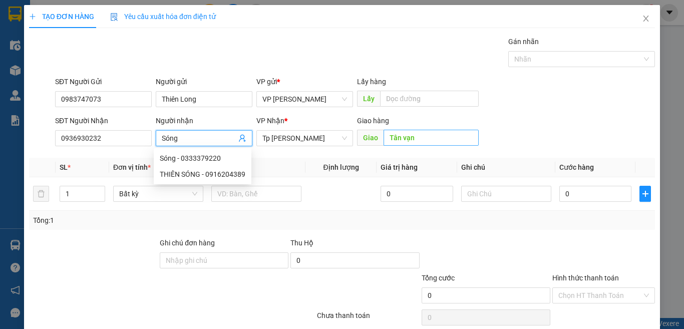
type input "Sóng"
click at [416, 134] on input "Tân vạn" at bounding box center [431, 138] width 95 height 16
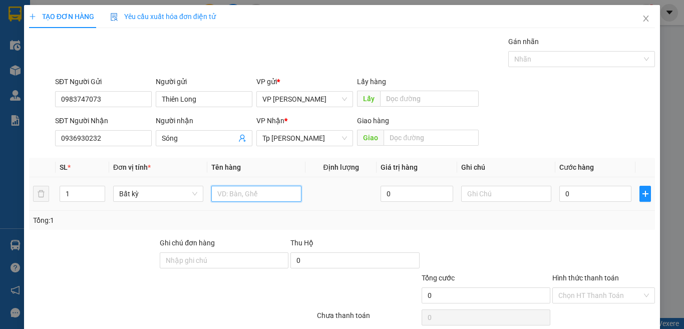
click at [263, 197] on input "text" at bounding box center [256, 194] width 90 height 16
paste input "án"
paste input "ắng"
type input "1T trắng"
click at [595, 194] on input "0" at bounding box center [595, 194] width 72 height 16
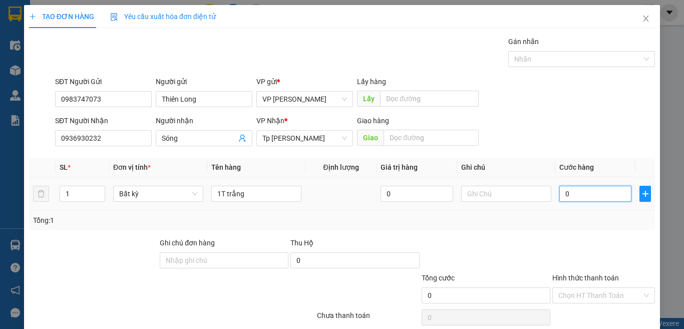
type input "3"
type input "30"
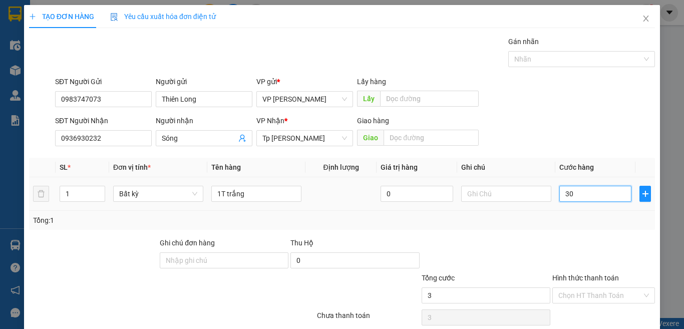
type input "30"
type input "30.000"
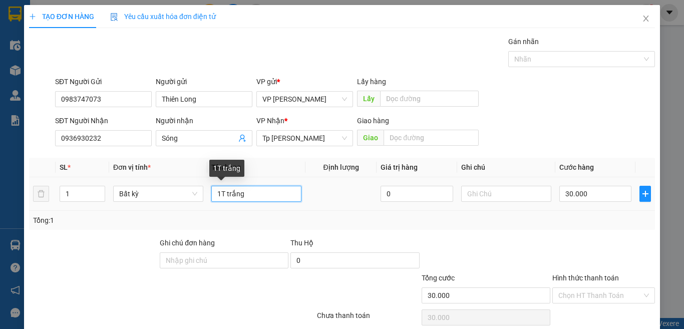
click at [267, 192] on input "1T trắng" at bounding box center [256, 194] width 90 height 16
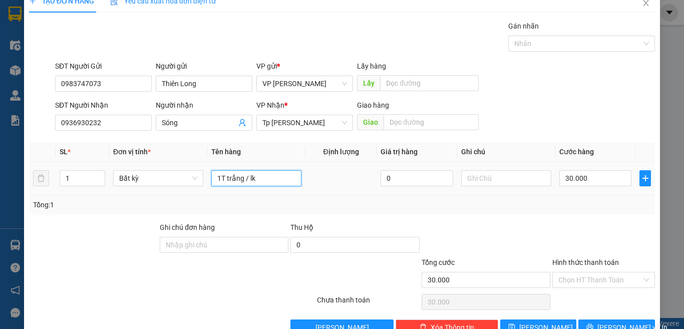
scroll to position [42, 0]
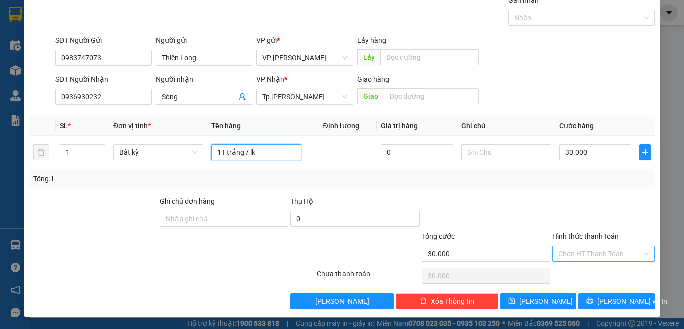
type input "1T trắng / lk"
click at [569, 253] on input "Hình thức thanh toán" at bounding box center [600, 253] width 84 height 15
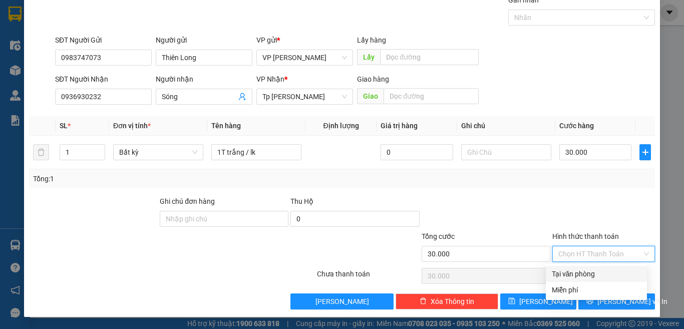
click at [563, 267] on div "Tại văn phòng" at bounding box center [596, 274] width 101 height 16
type input "0"
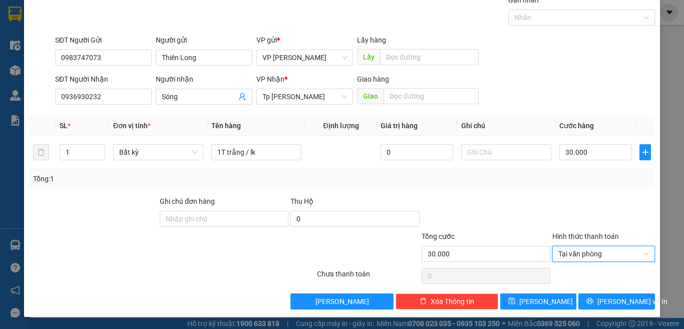
click at [552, 209] on div at bounding box center [603, 213] width 105 height 35
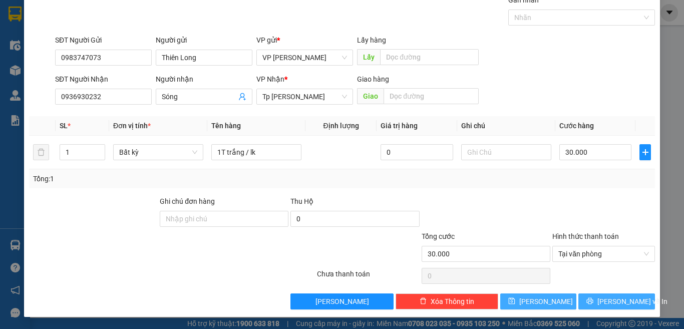
drag, startPoint x: 592, startPoint y: 299, endPoint x: 508, endPoint y: 293, distance: 84.3
click at [590, 299] on icon "printer" at bounding box center [589, 300] width 7 height 7
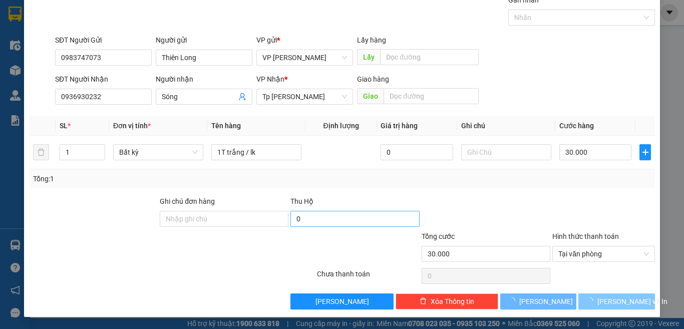
scroll to position [12, 0]
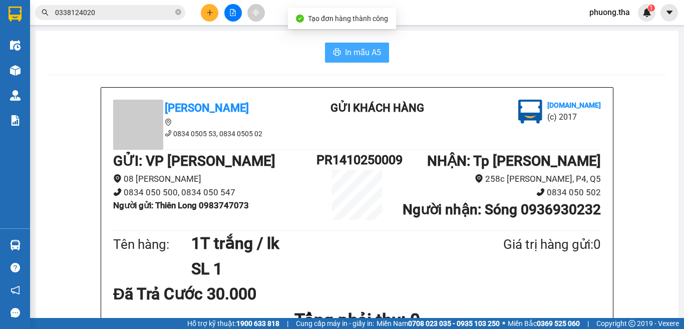
click at [339, 55] on button "In mẫu A5" at bounding box center [357, 53] width 64 height 20
